Goal: Information Seeking & Learning: Learn about a topic

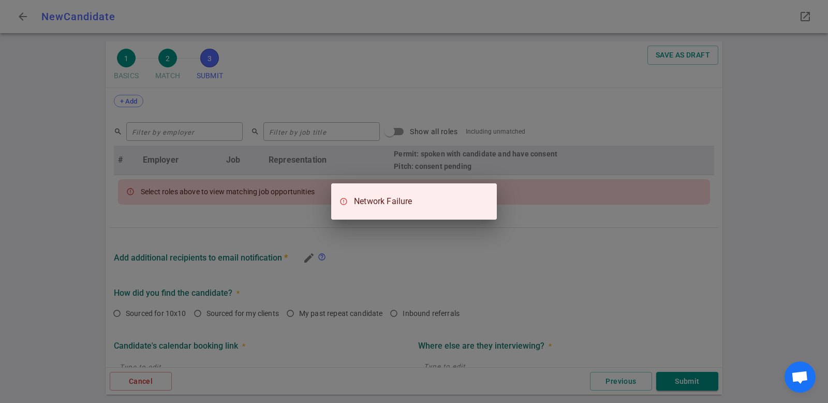
scroll to position [423, 0]
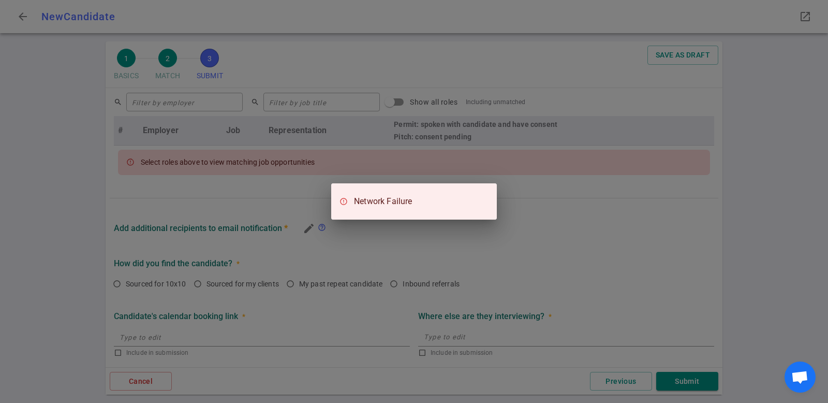
click at [588, 219] on div "Network Failure" at bounding box center [414, 201] width 828 height 403
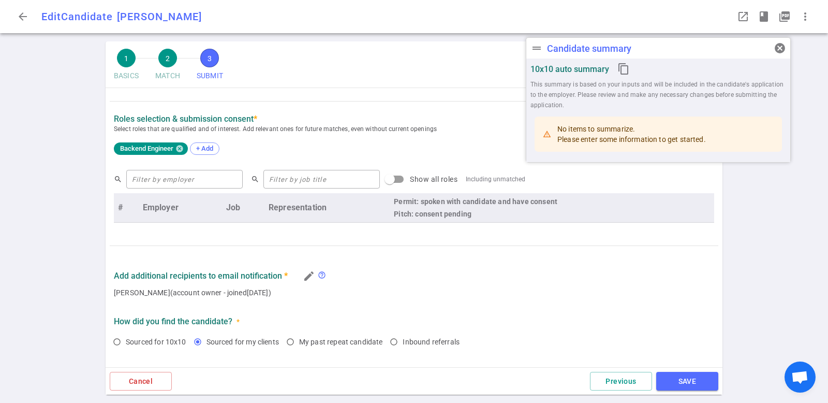
radio input "true"
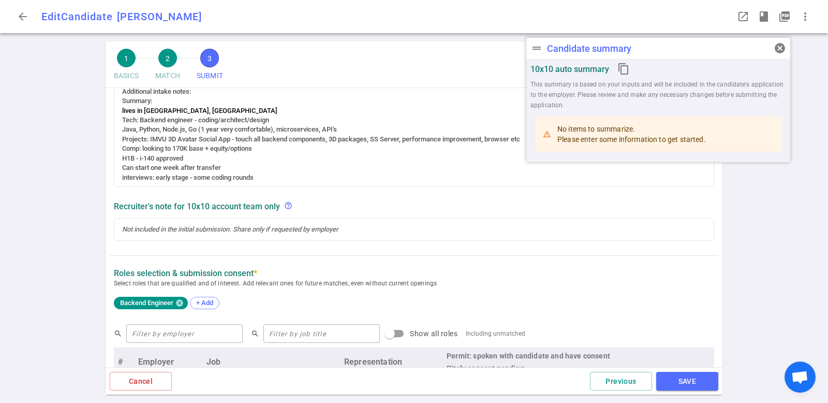
scroll to position [246, 0]
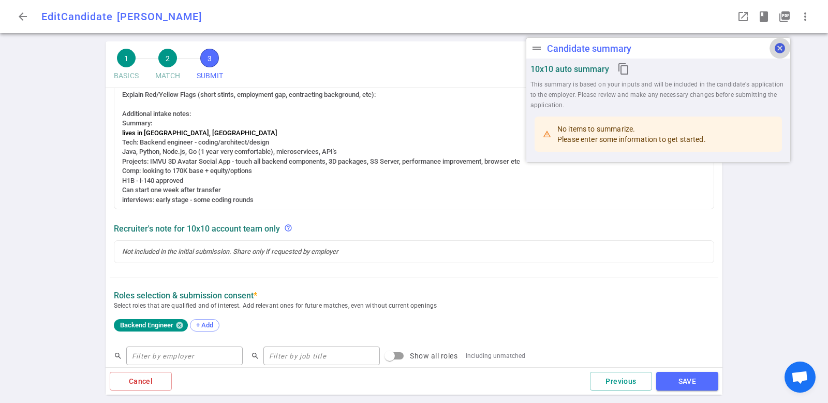
click at [776, 49] on span "cancel" at bounding box center [780, 48] width 12 height 12
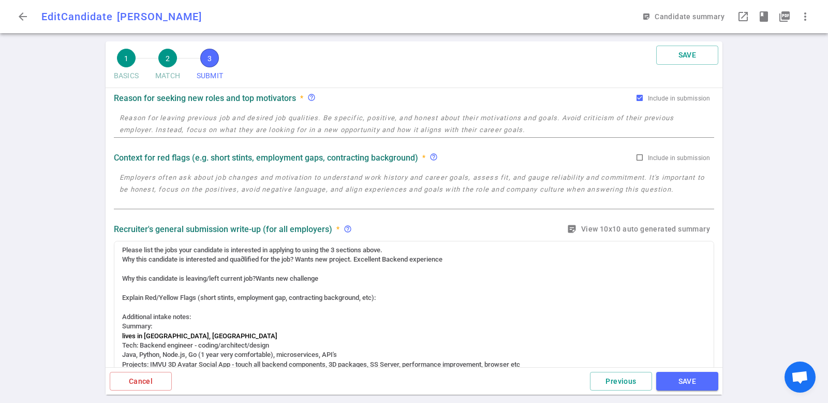
scroll to position [0, 0]
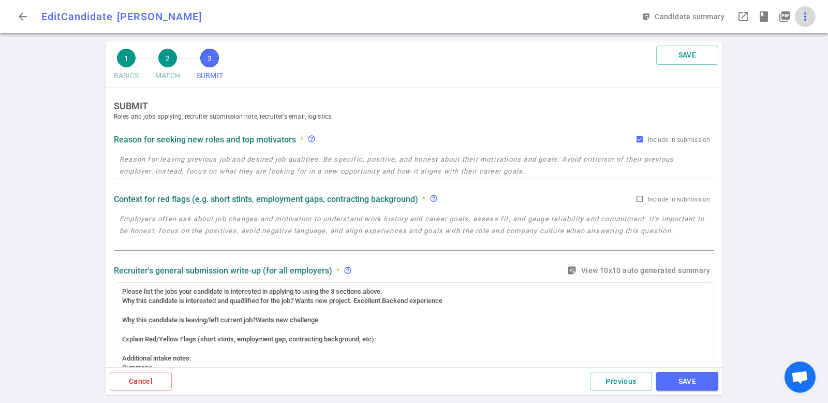
click at [804, 18] on span "more_vert" at bounding box center [805, 16] width 12 height 12
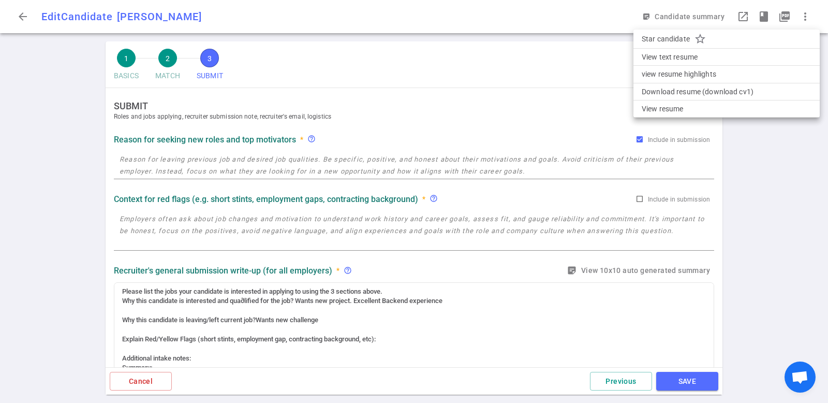
click at [556, 78] on div at bounding box center [414, 201] width 828 height 403
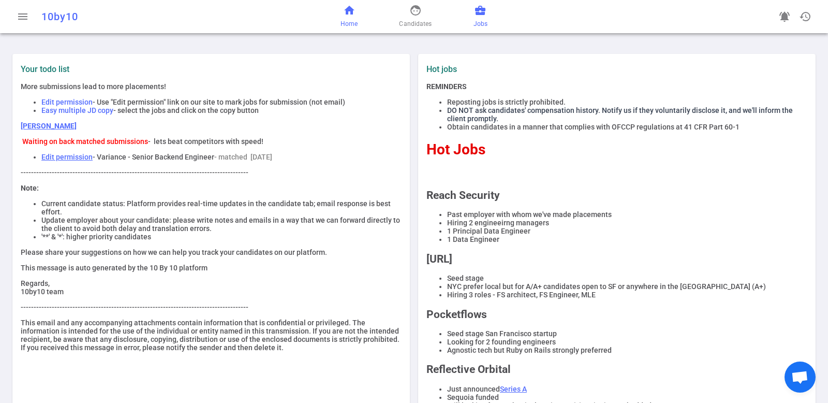
click at [479, 19] on span "Jobs" at bounding box center [480, 24] width 14 height 10
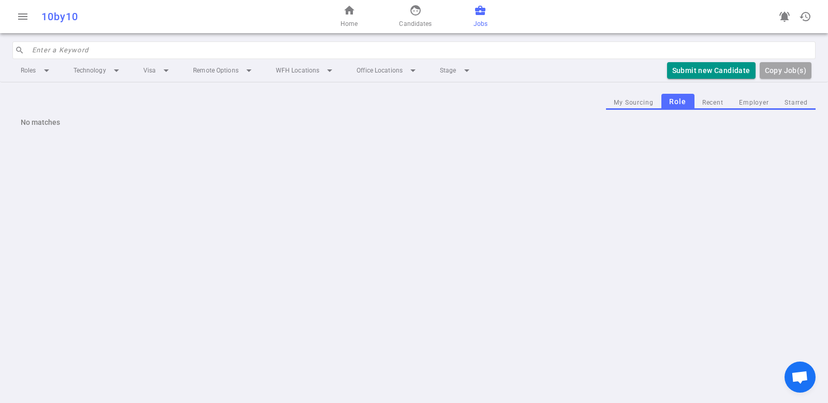
click at [140, 52] on input "search" at bounding box center [420, 50] width 777 height 17
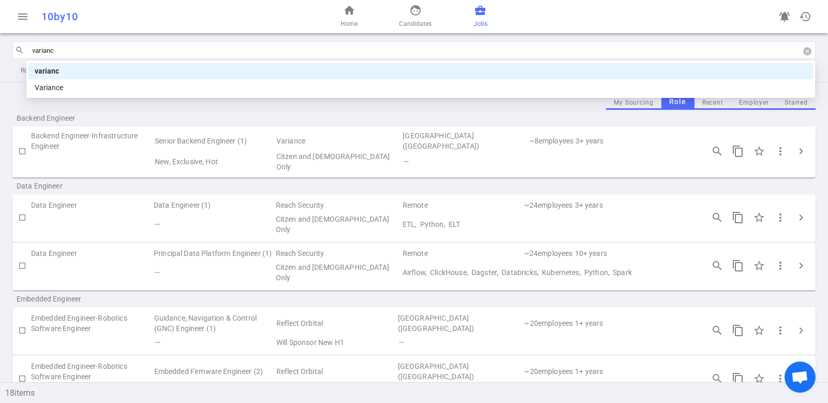
type input "variance"
click at [119, 75] on div "variance" at bounding box center [421, 70] width 772 height 11
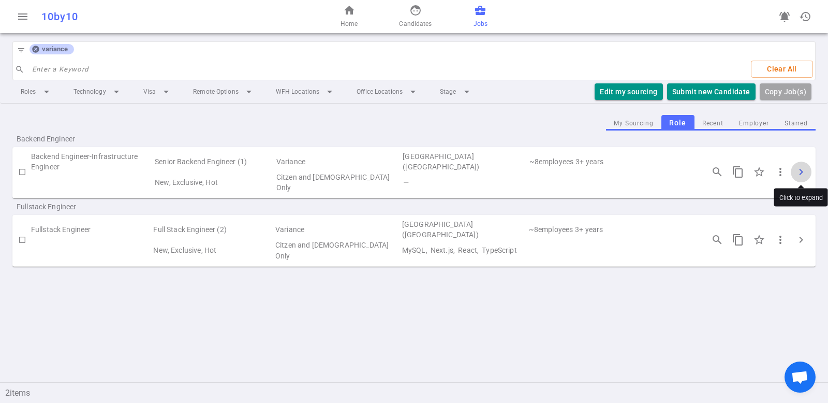
click at [802, 171] on span "chevron_right" at bounding box center [801, 172] width 12 height 12
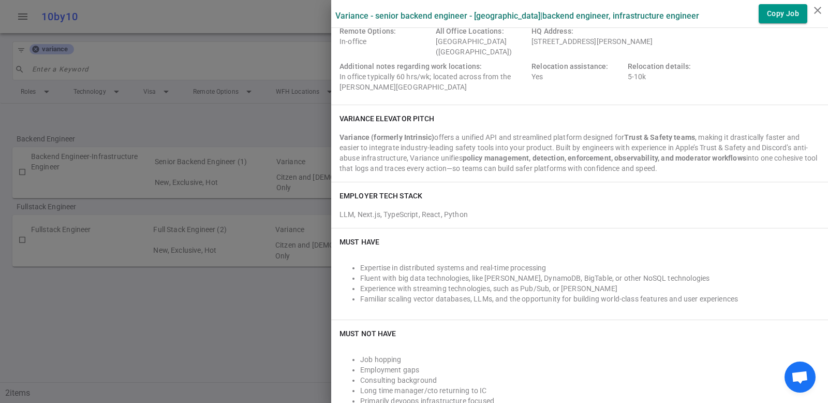
scroll to position [129, 0]
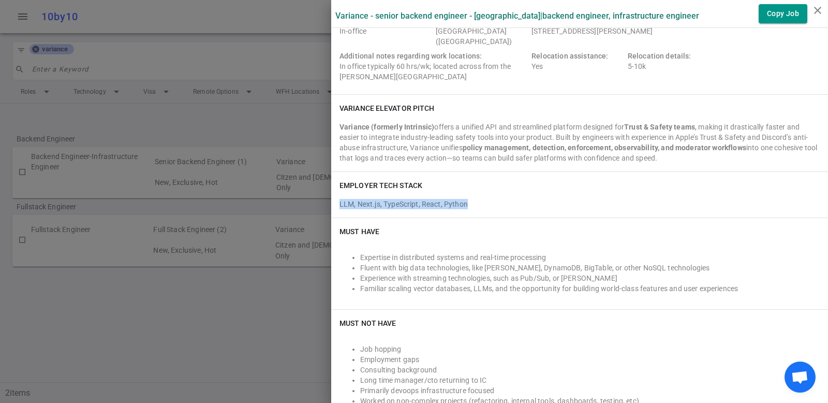
drag, startPoint x: 458, startPoint y: 202, endPoint x: 324, endPoint y: 203, distance: 133.5
click at [331, 203] on div "EMPLOYER TECH STACK LLM, Next.js, TypeScript, React, Python" at bounding box center [579, 195] width 497 height 46
click at [539, 194] on div "EMPLOYER TECH STACK LLM, Next.js, TypeScript, React, Python" at bounding box center [579, 195] width 497 height 46
